Goal: Transaction & Acquisition: Purchase product/service

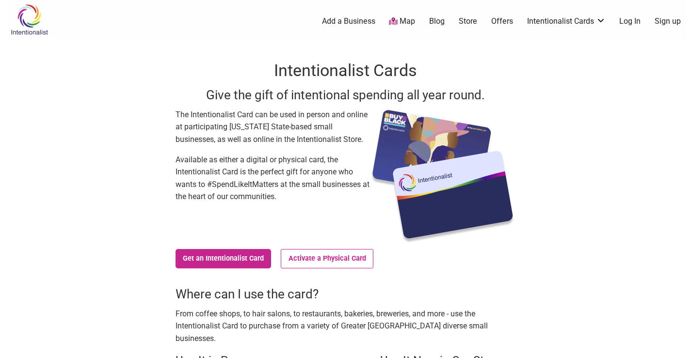
click at [634, 19] on link "Log In" at bounding box center [629, 21] width 21 height 11
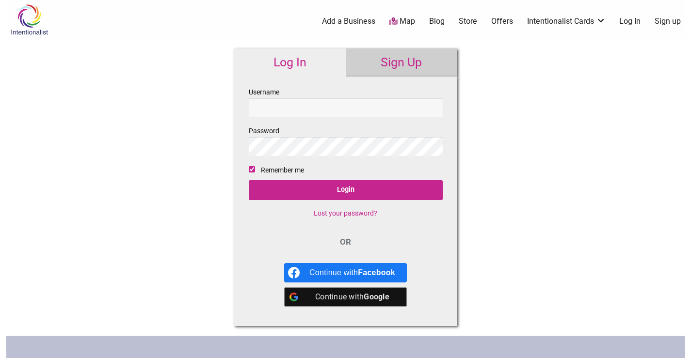
type input "Momodrum"
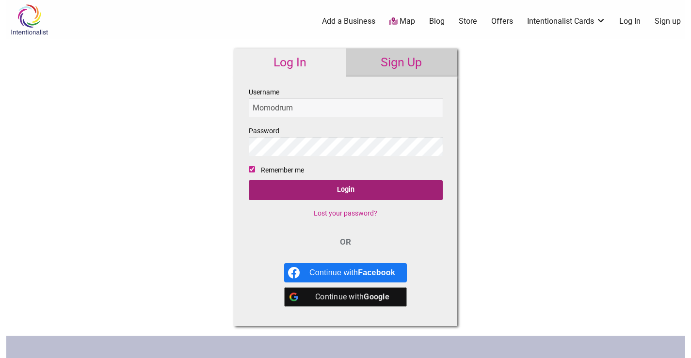
click at [360, 184] on input "Login" at bounding box center [346, 190] width 194 height 20
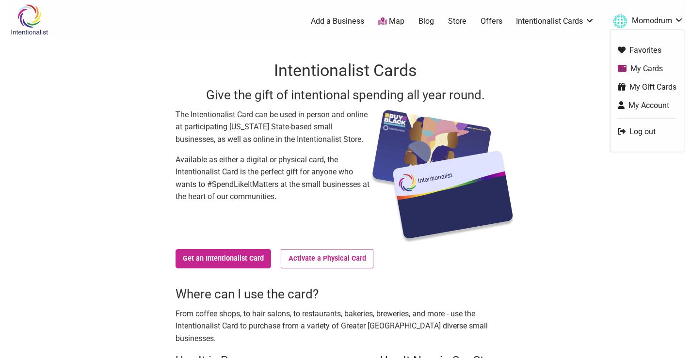
click at [637, 67] on link "My Cards" at bounding box center [646, 68] width 59 height 11
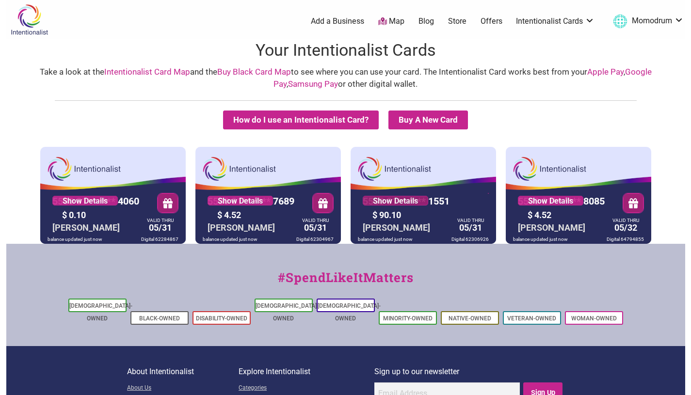
click at [394, 197] on link "Show Details" at bounding box center [394, 201] width 65 height 10
click at [242, 198] on link "Show Details" at bounding box center [239, 201] width 65 height 10
click at [403, 23] on link "Map" at bounding box center [391, 21] width 26 height 11
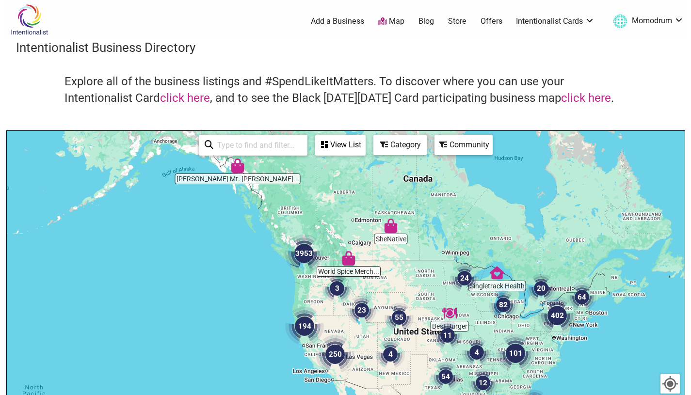
click at [270, 141] on input "search" at bounding box center [257, 145] width 88 height 19
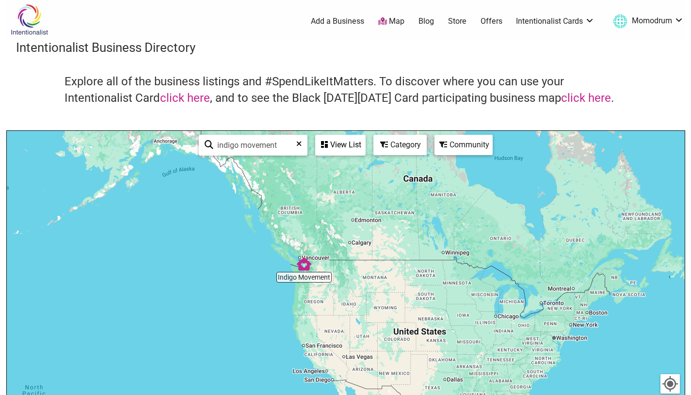
type input "indigo movement"
click at [308, 261] on img "Indigo Movement" at bounding box center [304, 264] width 22 height 22
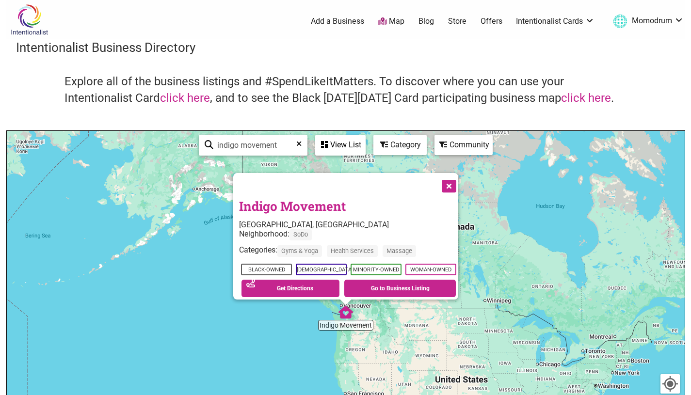
click at [337, 285] on div "See on Map Get Directions Go to Business Listing" at bounding box center [348, 288] width 219 height 22
click at [348, 280] on link "Go to Business Listing" at bounding box center [399, 288] width 111 height 17
click at [458, 22] on link "Store" at bounding box center [457, 21] width 18 height 11
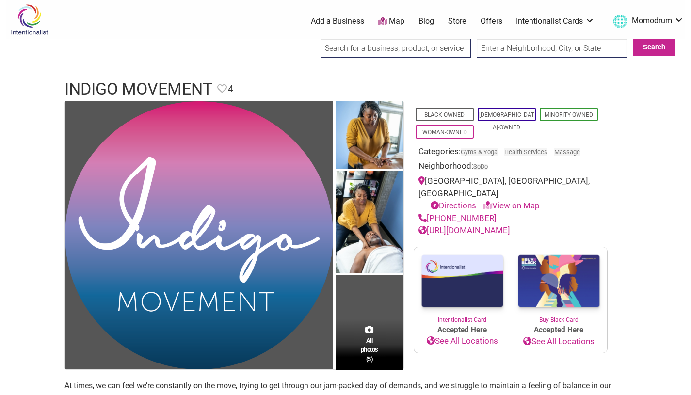
click at [453, 268] on img at bounding box center [462, 281] width 96 height 68
click at [605, 173] on div "Black-Owned LGBTQ-Owned Minority-Owned Woman-Owned Categories: Gyms & Yoga Heal…" at bounding box center [510, 169] width 194 height 136
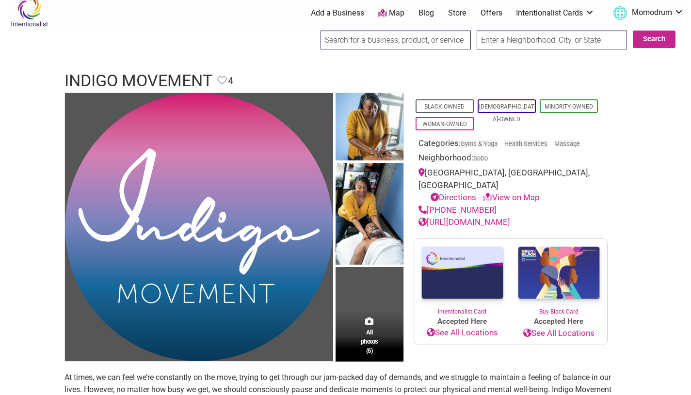
scroll to position [8, 0]
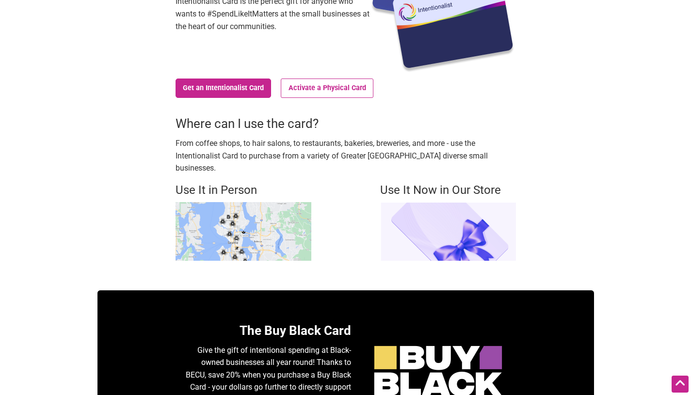
scroll to position [172, 0]
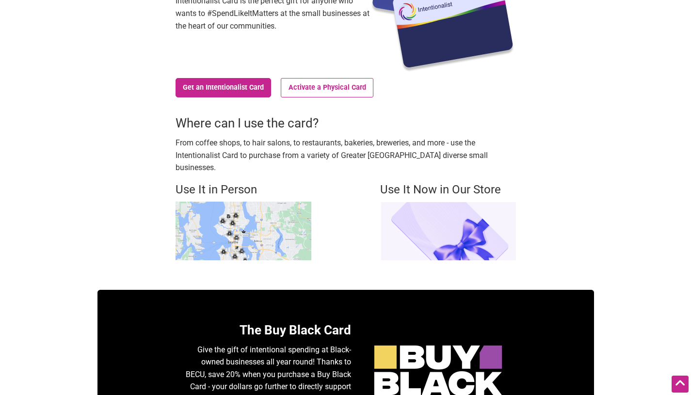
click at [272, 223] on img at bounding box center [243, 231] width 136 height 59
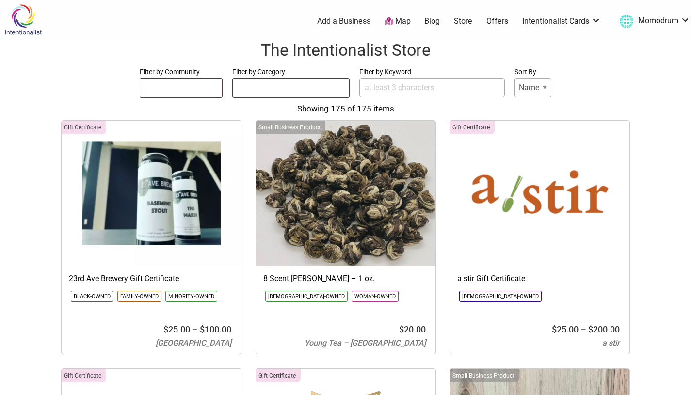
select select
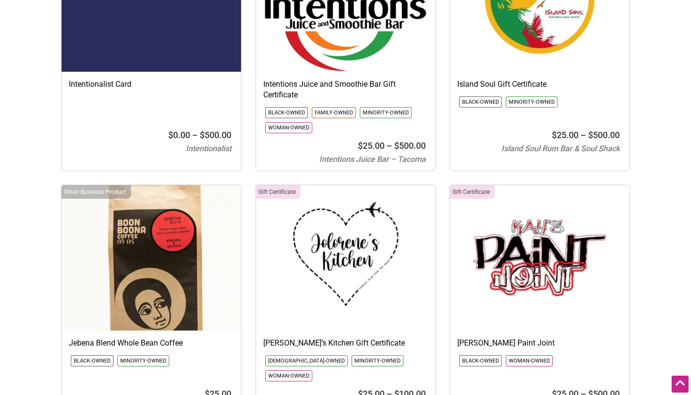
scroll to position [5949, 0]
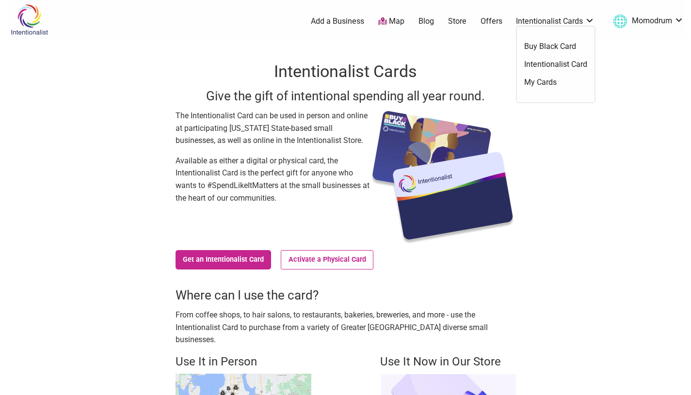
click at [552, 18] on link "Intentionalist Cards" at bounding box center [555, 21] width 79 height 11
click at [542, 77] on link "My Cards" at bounding box center [555, 82] width 63 height 11
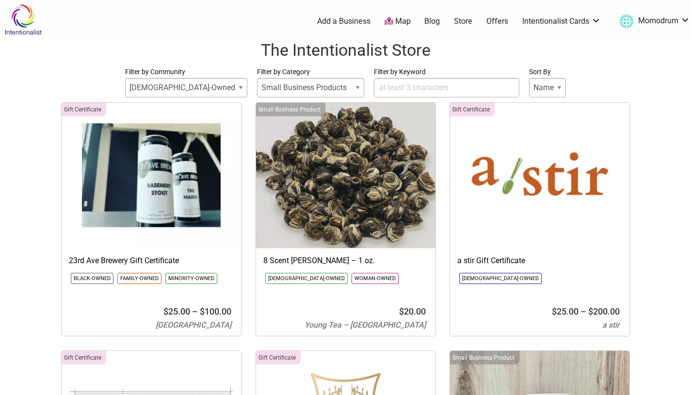
select select
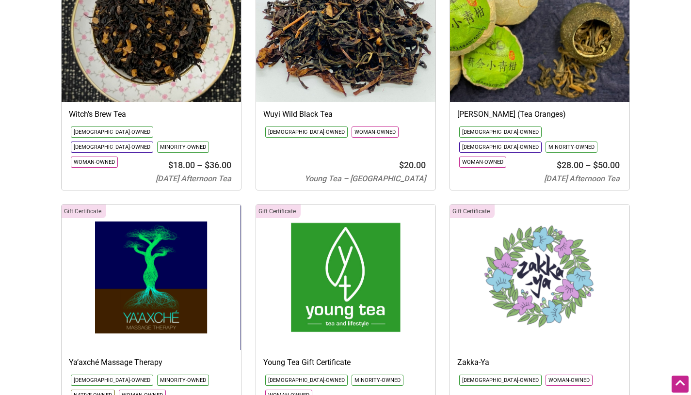
scroll to position [14180, 0]
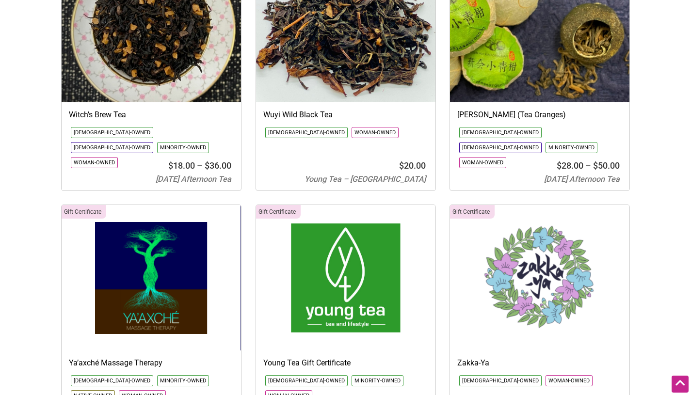
click at [91, 205] on img at bounding box center [151, 277] width 179 height 145
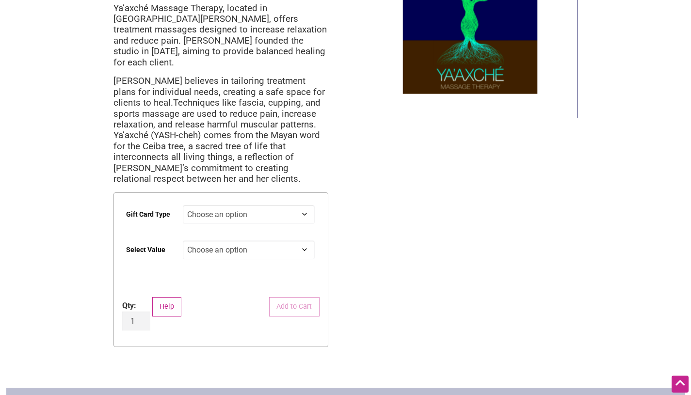
scroll to position [112, 0]
click at [197, 204] on select "Choose an option Digital" at bounding box center [249, 213] width 132 height 19
select select "Digital"
click at [183, 204] on select "Choose an option Digital" at bounding box center [249, 213] width 132 height 19
click at [208, 240] on select "Choose an option $50 $100 $200" at bounding box center [249, 249] width 132 height 19
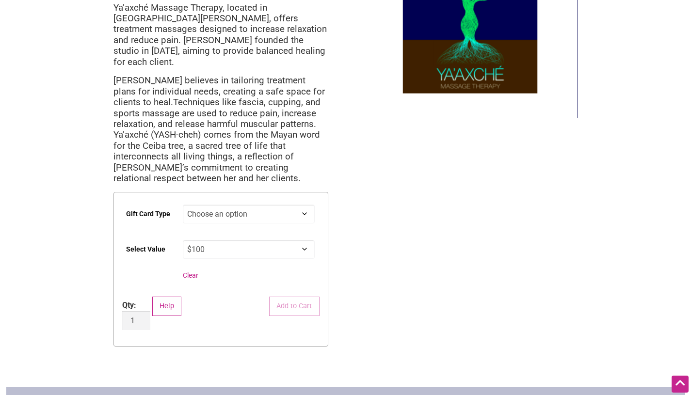
click at [183, 240] on select "Choose an option $50 $100 $200" at bounding box center [249, 249] width 132 height 19
select select "$100"
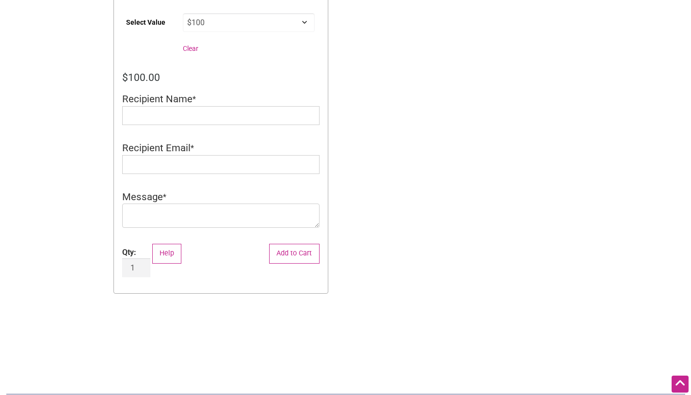
scroll to position [365, 0]
